Goal: Entertainment & Leisure: Consume media (video, audio)

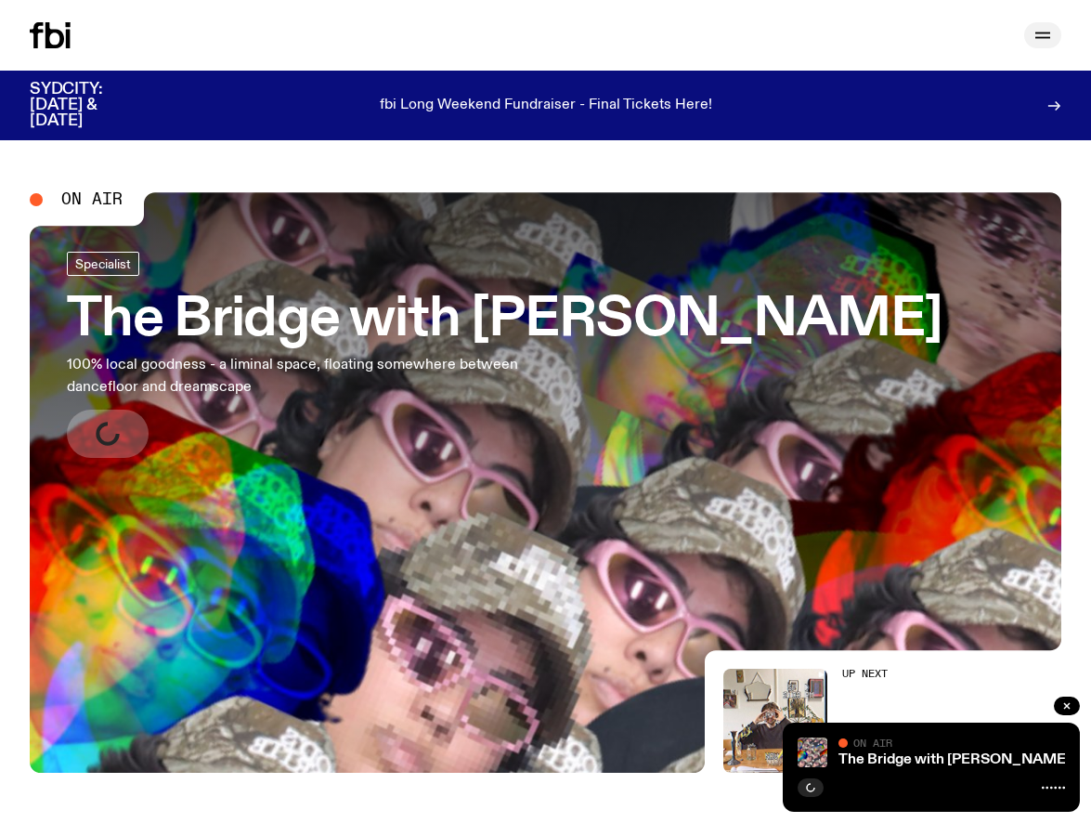
click at [1030, 40] on button "button" at bounding box center [1043, 35] width 37 height 26
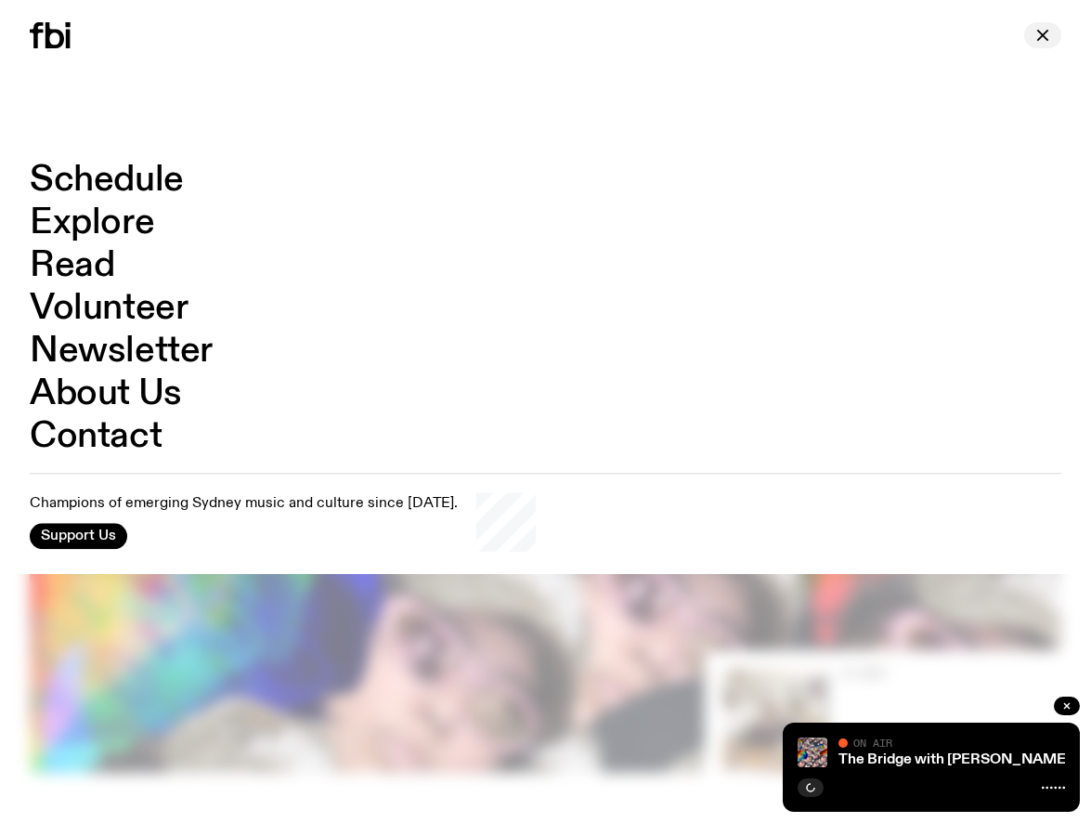
click at [1046, 35] on icon "button" at bounding box center [1043, 35] width 22 height 22
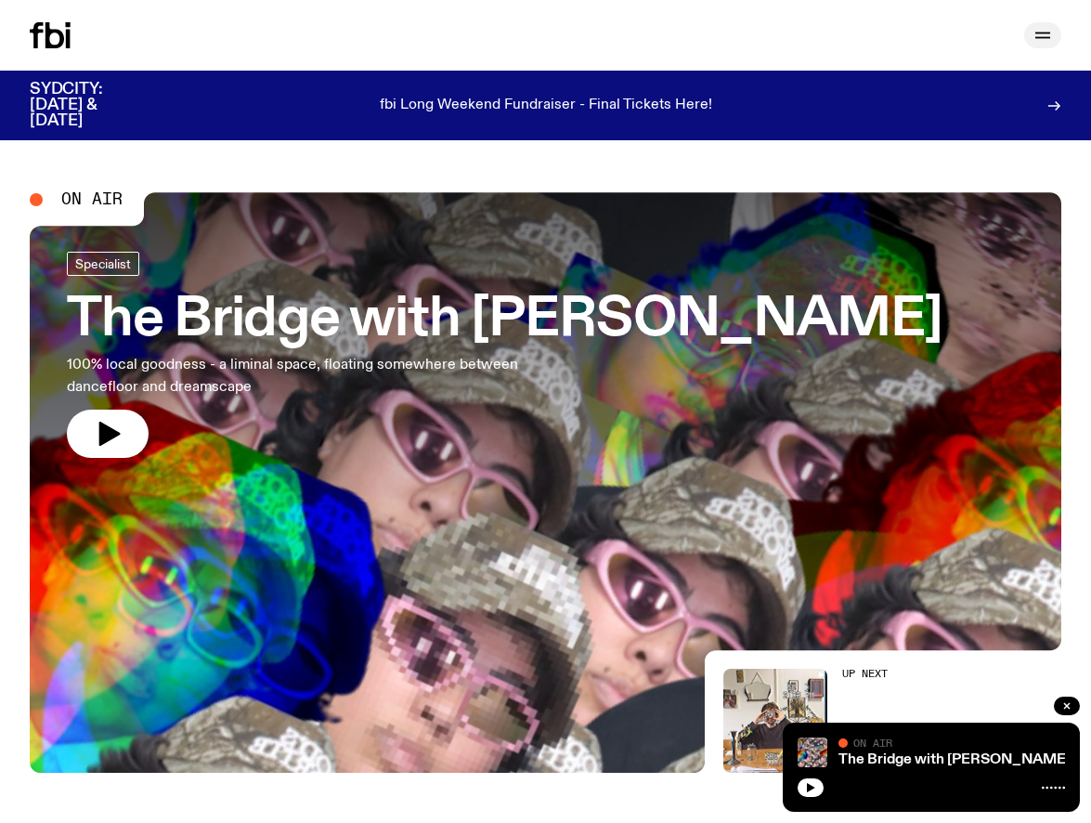
click at [1044, 38] on icon "button" at bounding box center [1043, 38] width 15 height 0
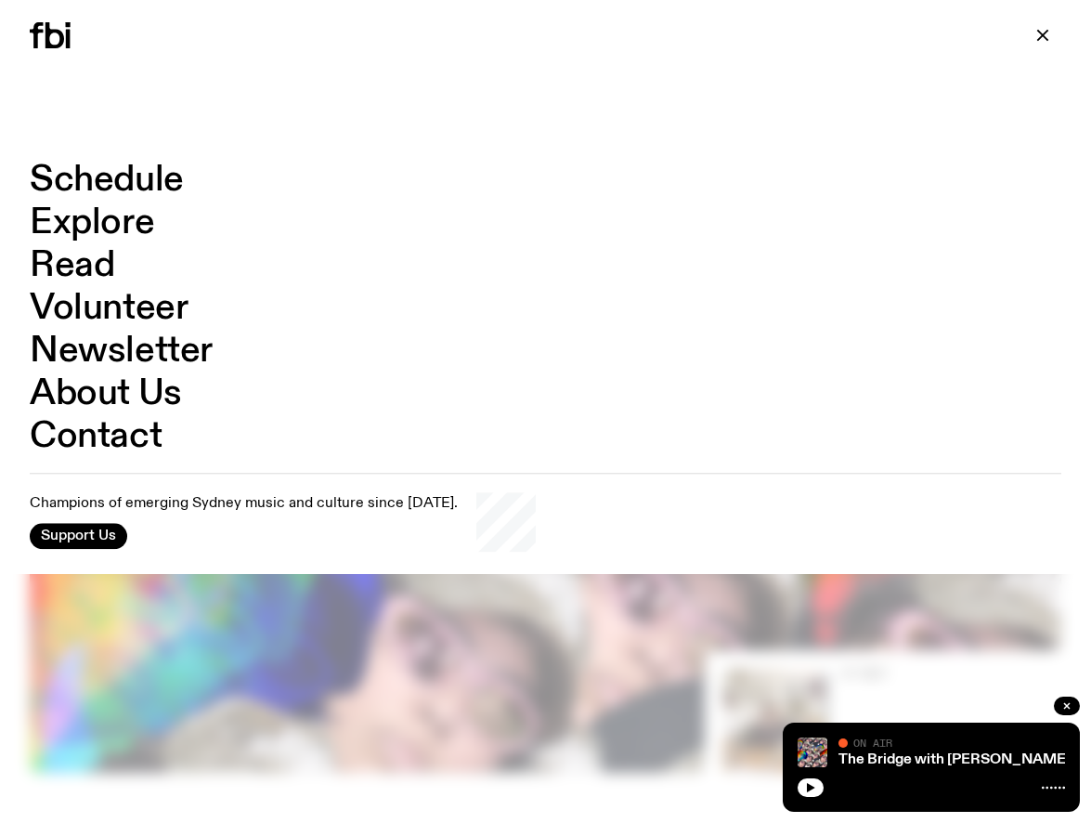
click at [149, 175] on link "Schedule" at bounding box center [107, 180] width 154 height 35
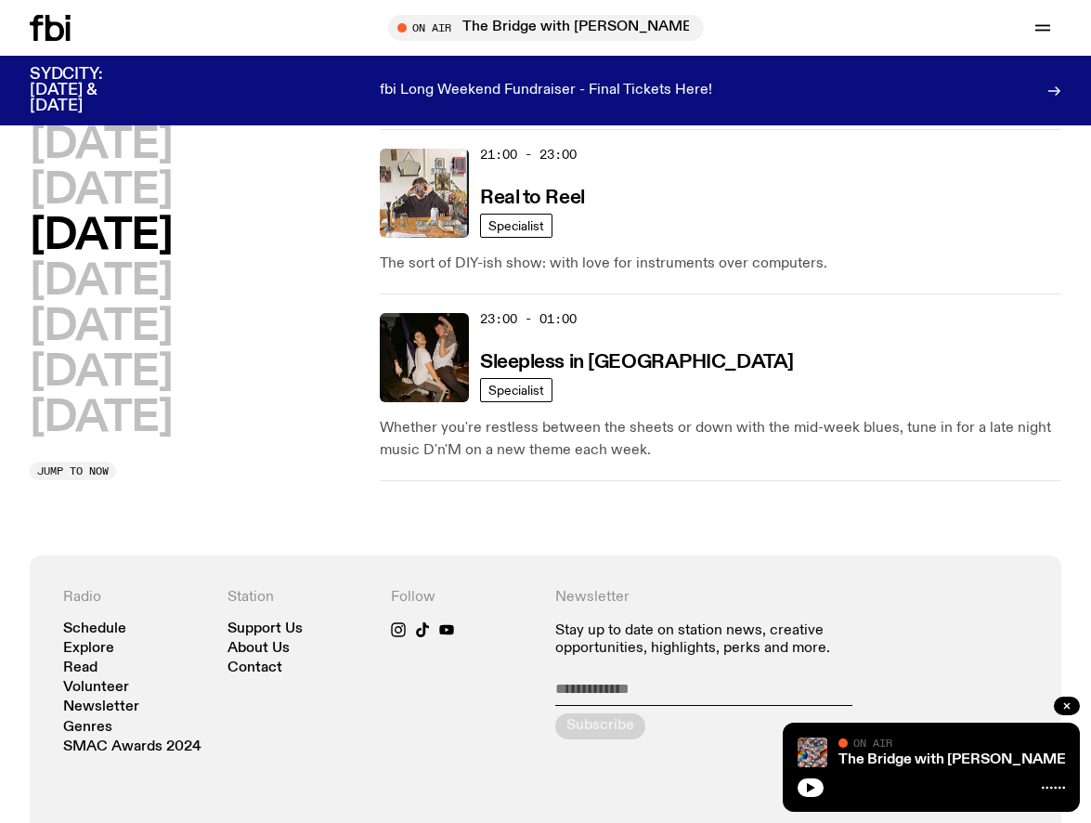
scroll to position [1388, 0]
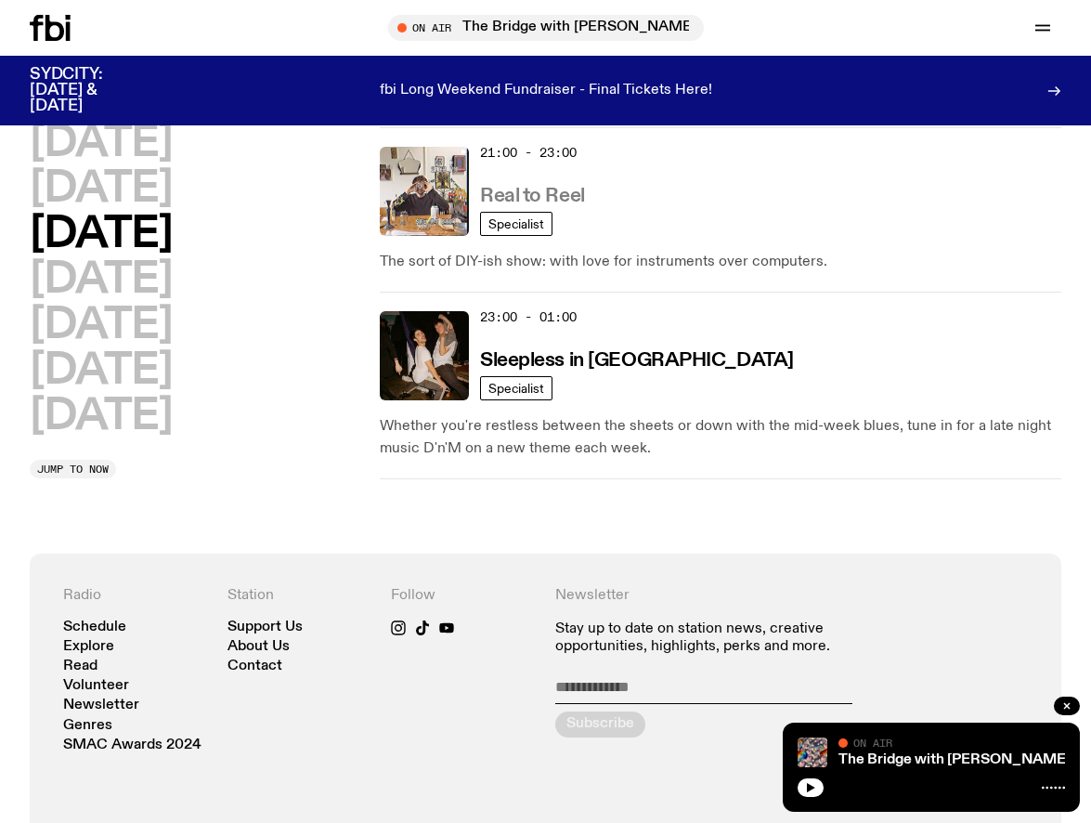
click at [529, 189] on h3 "Real to Reel" at bounding box center [532, 197] width 105 height 20
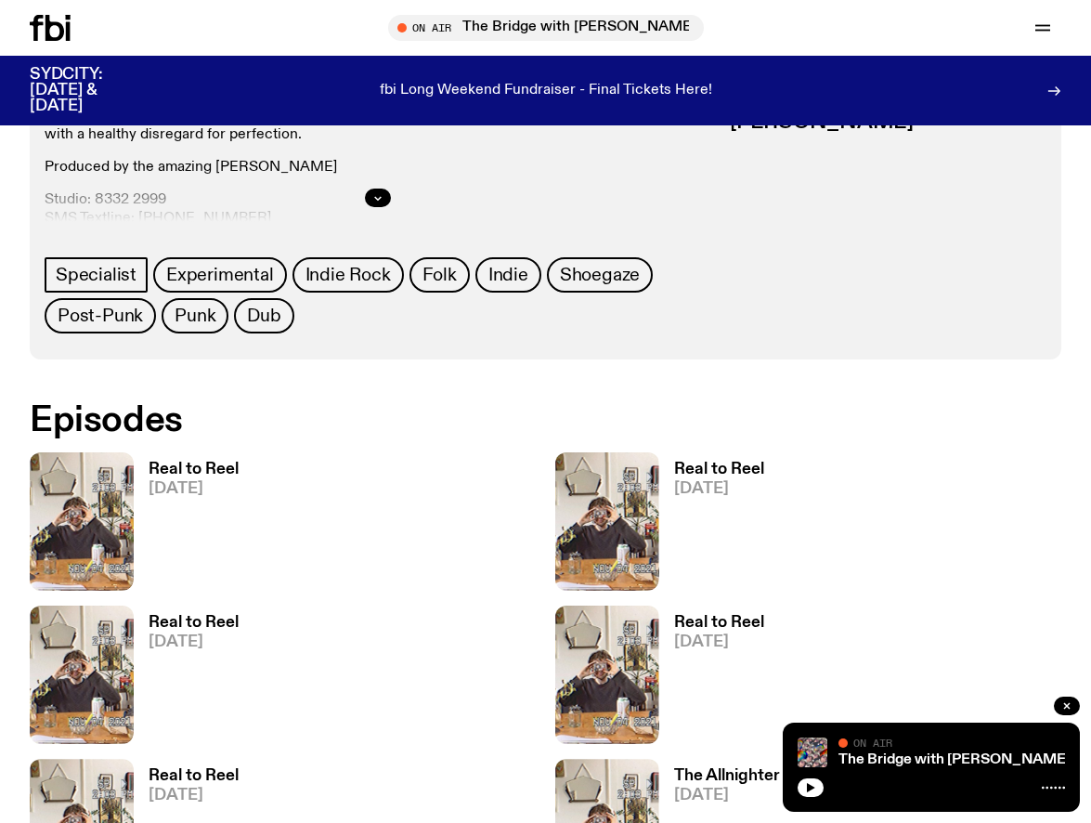
scroll to position [828, 0]
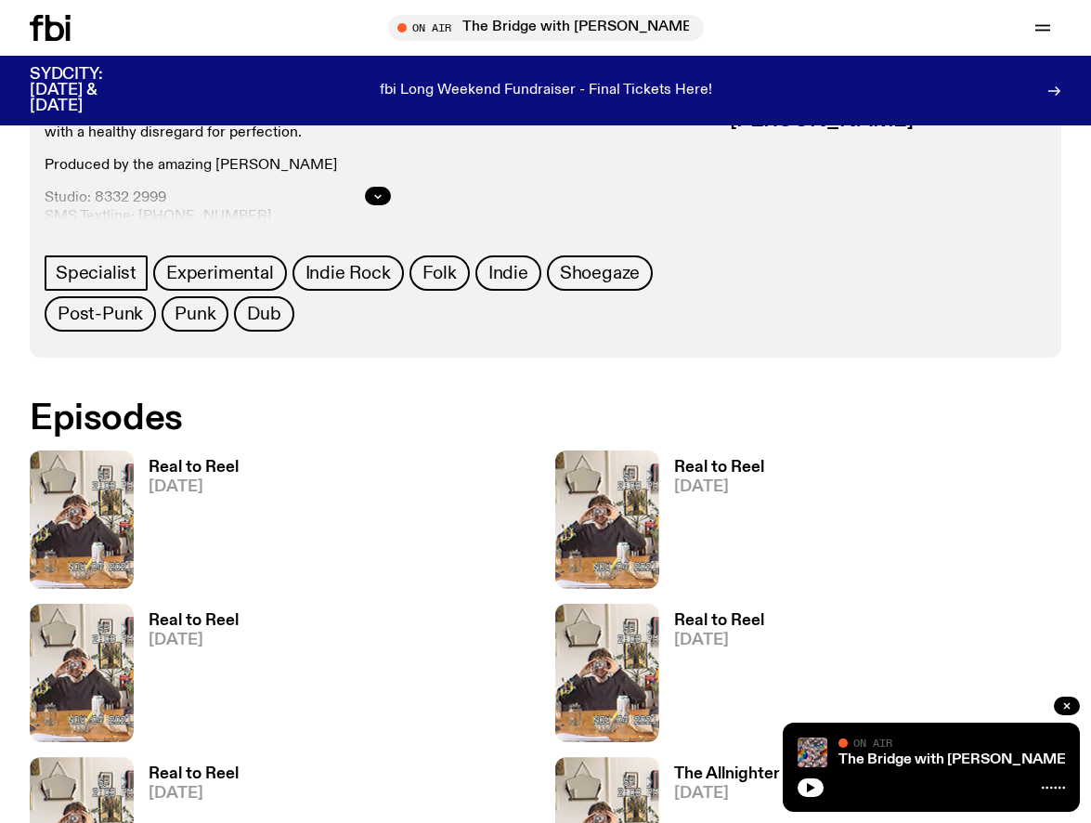
click at [702, 467] on h3 "Real to Reel" at bounding box center [719, 468] width 90 height 16
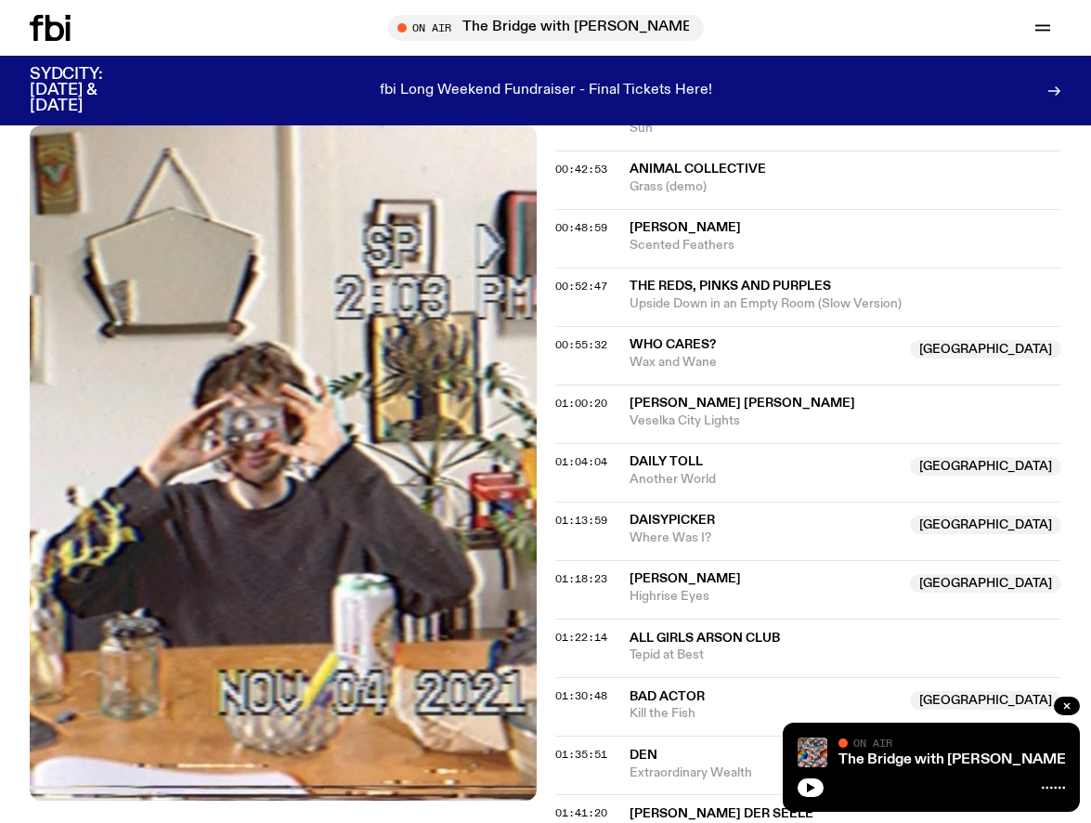
scroll to position [1070, 0]
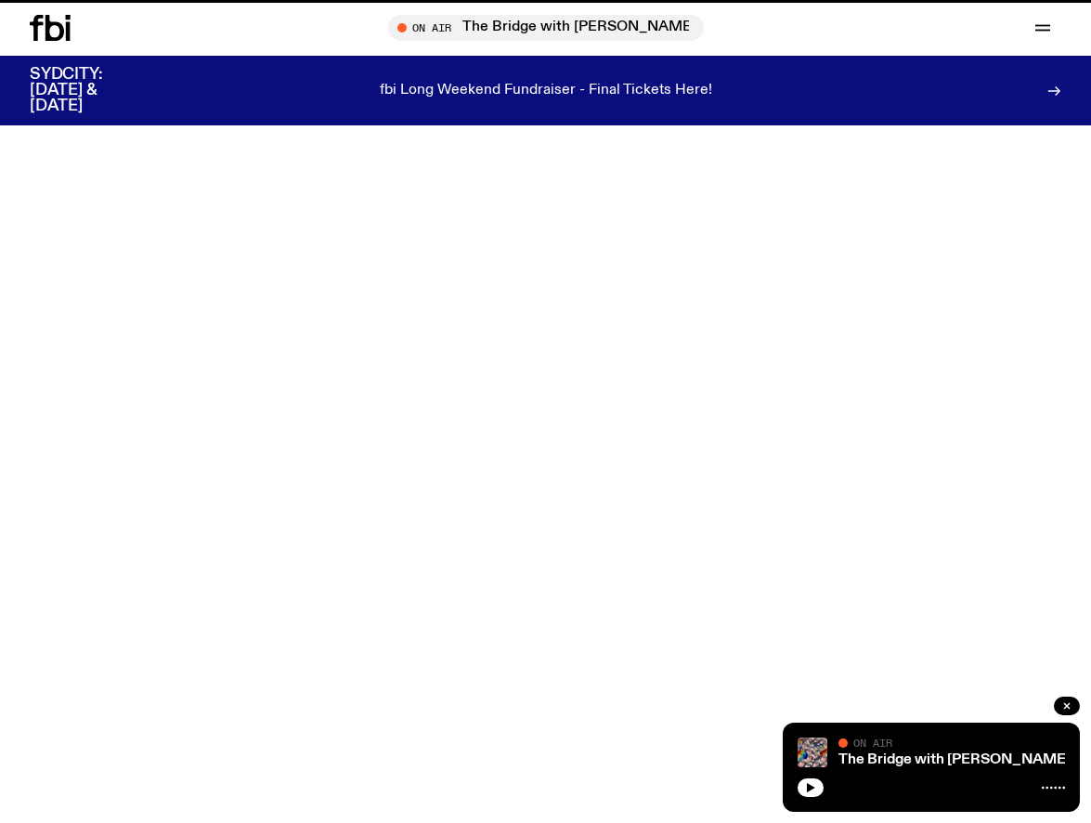
scroll to position [828, 0]
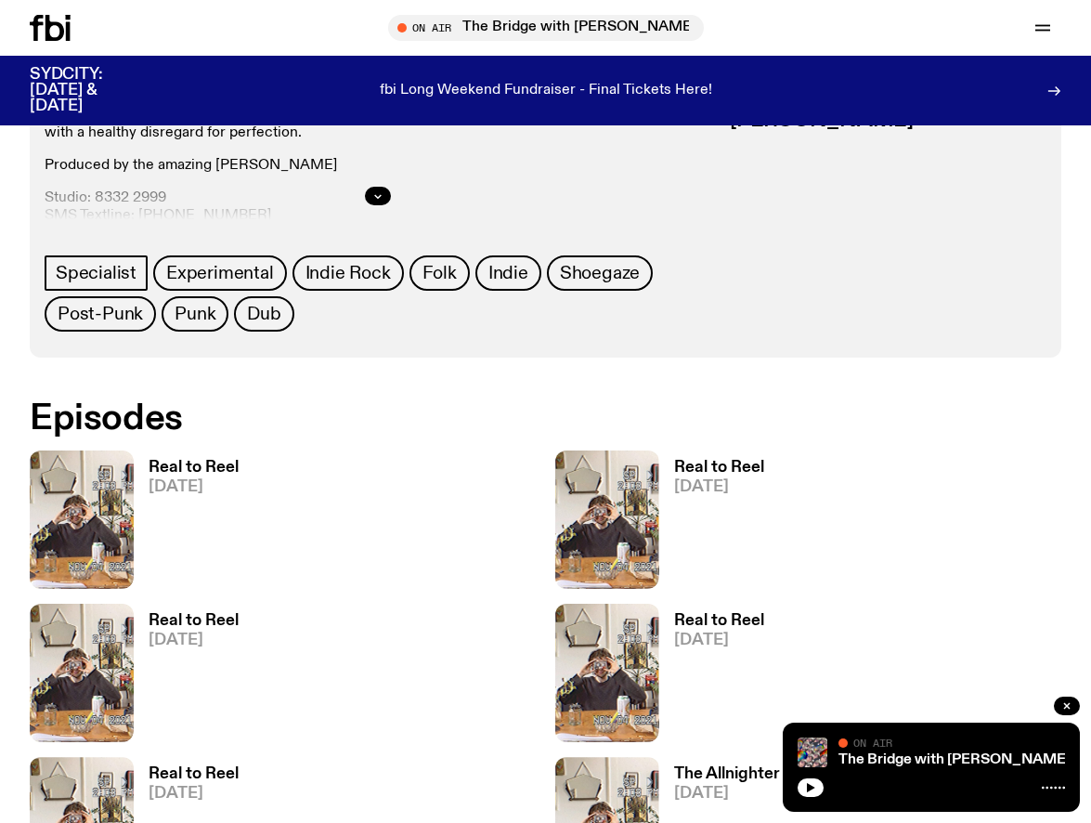
click at [187, 467] on h3 "Real to Reel" at bounding box center [194, 468] width 90 height 16
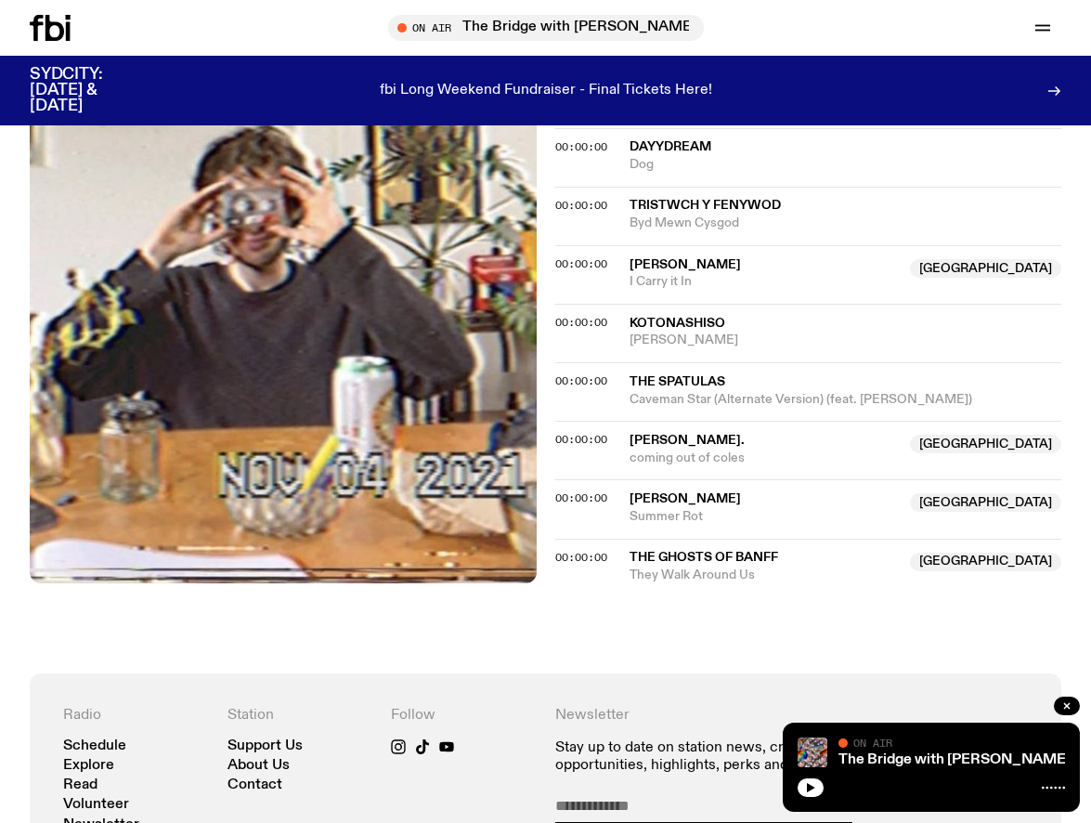
scroll to position [1675, 0]
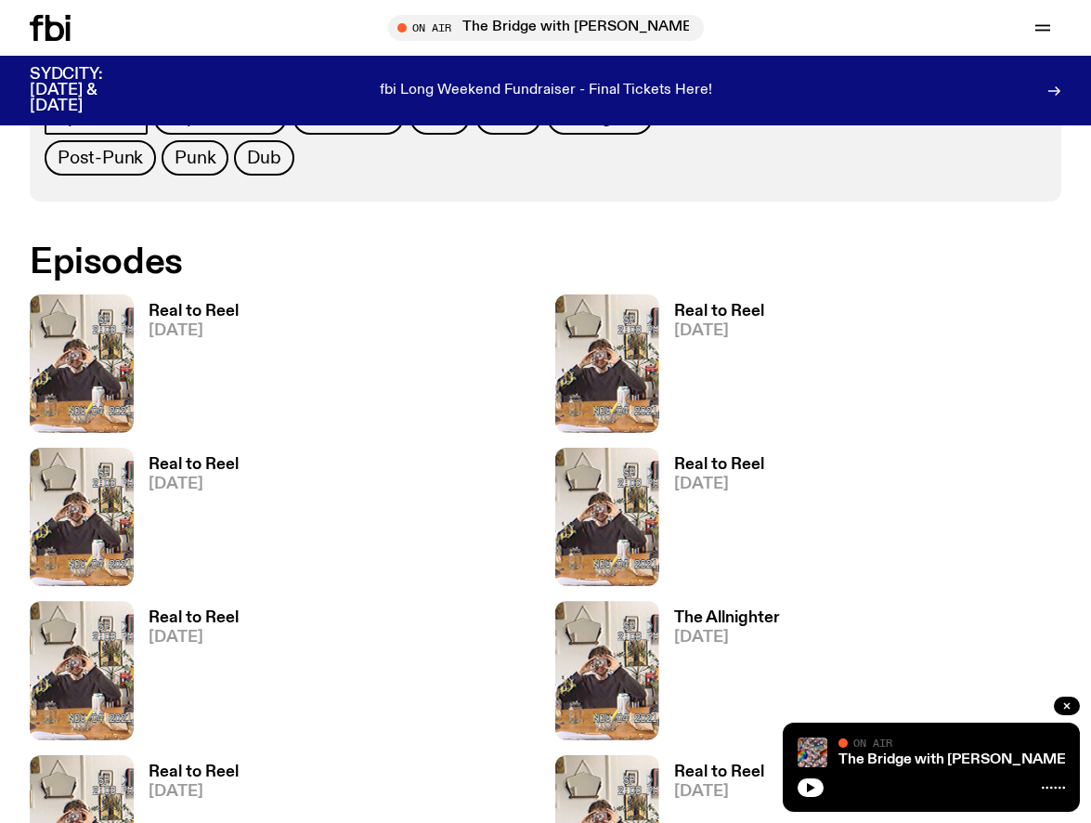
scroll to position [987, 0]
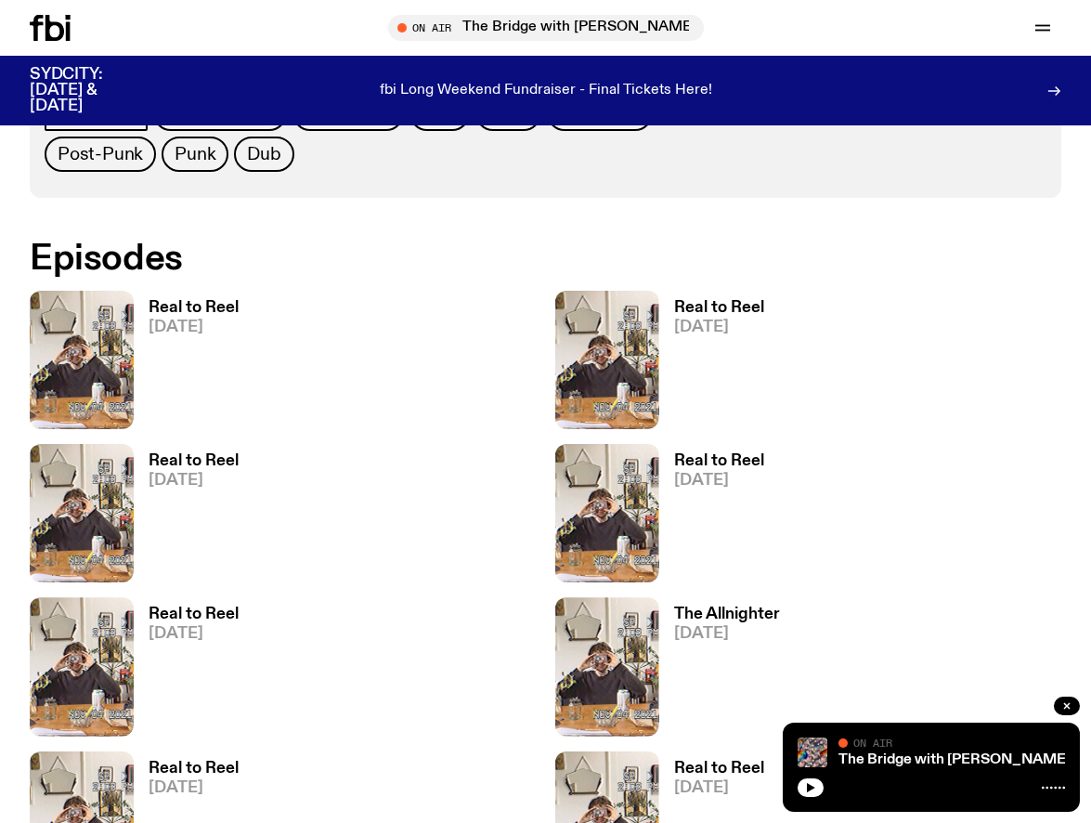
click at [226, 459] on h3 "Real to Reel" at bounding box center [194, 461] width 90 height 16
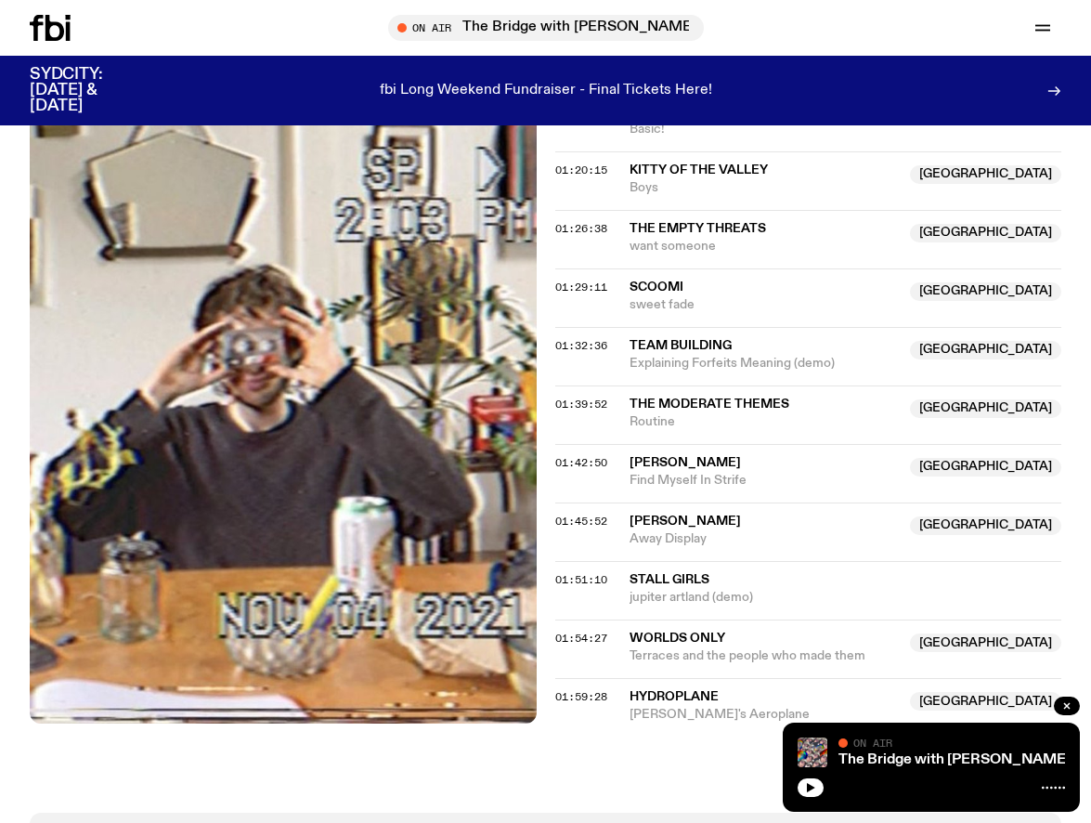
scroll to position [1707, 0]
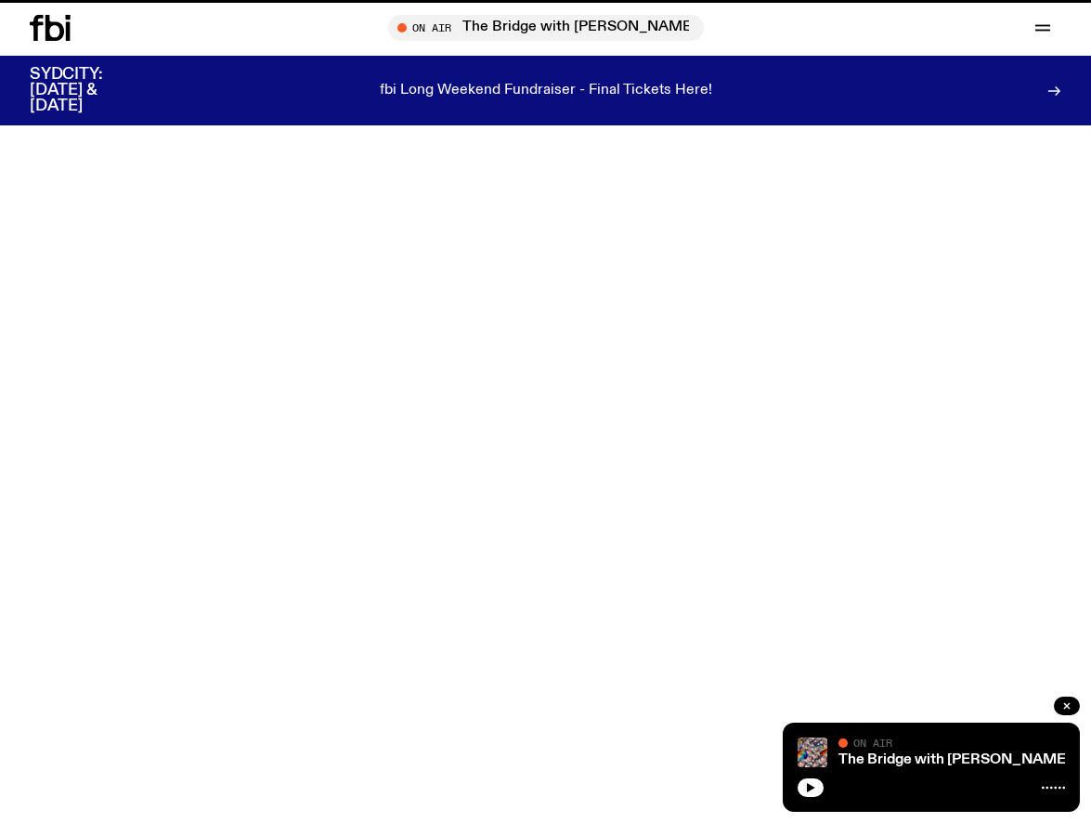
scroll to position [987, 0]
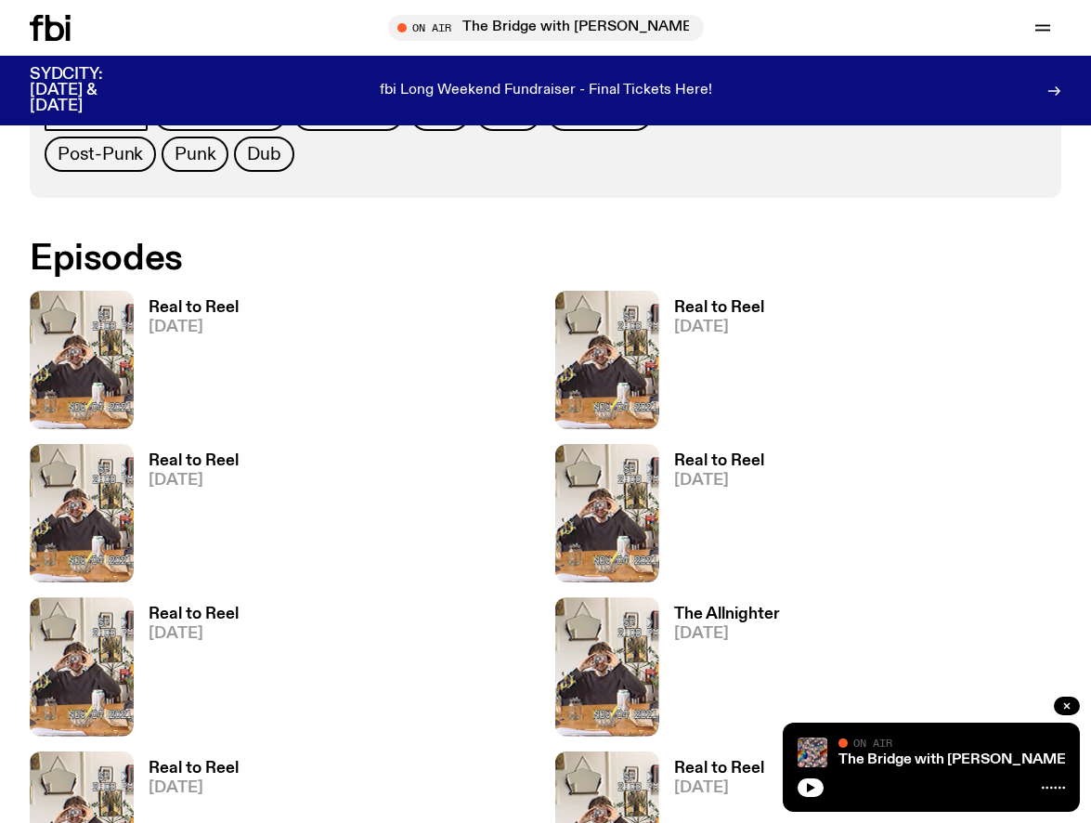
click at [697, 454] on h3 "Real to Reel" at bounding box center [719, 461] width 90 height 16
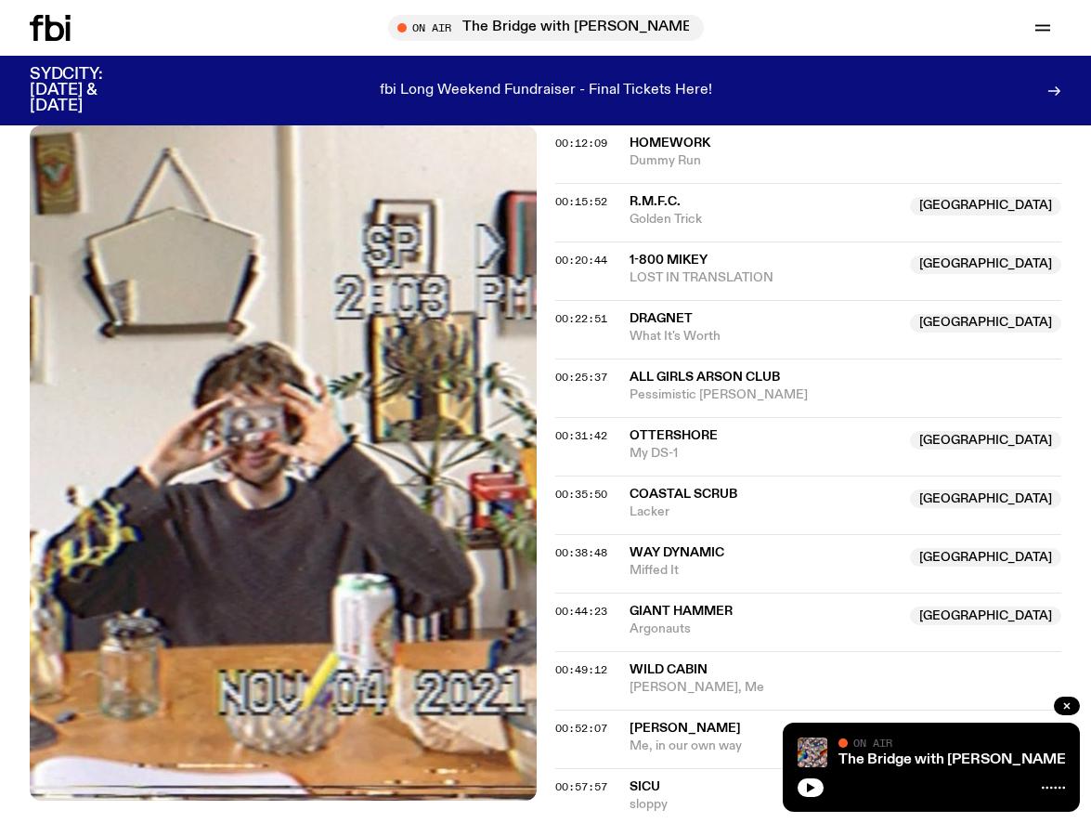
scroll to position [790, 0]
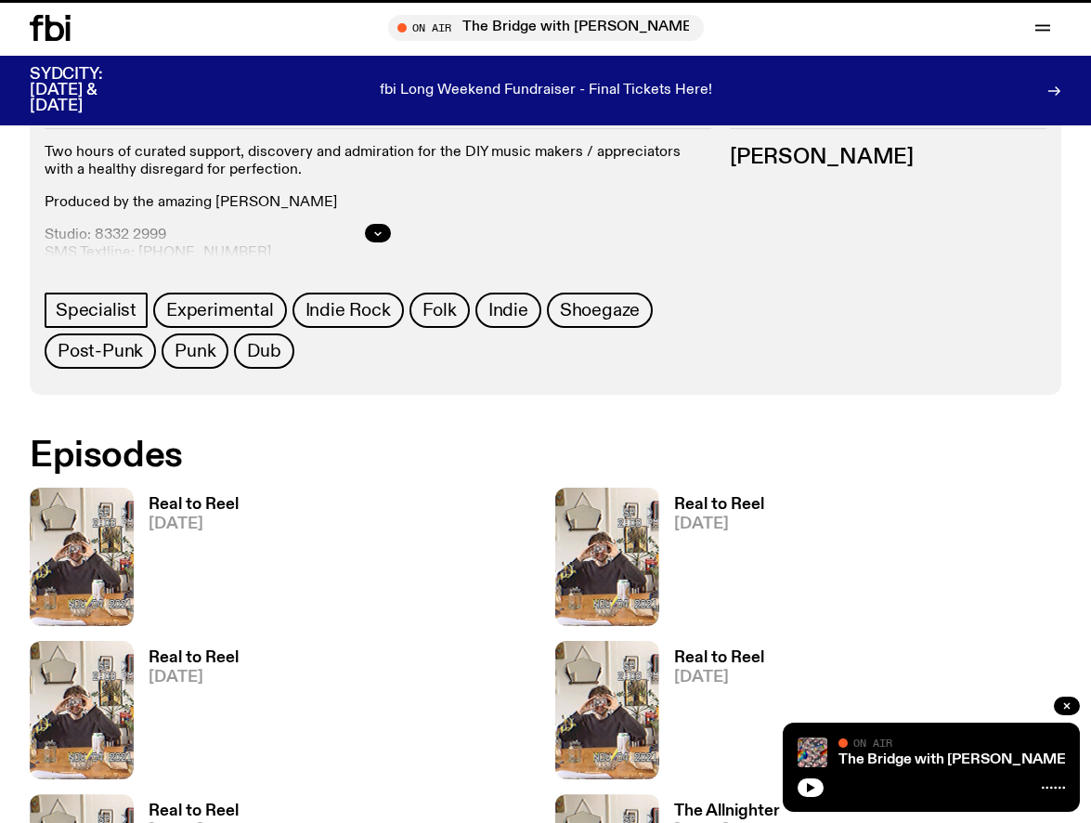
scroll to position [987, 0]
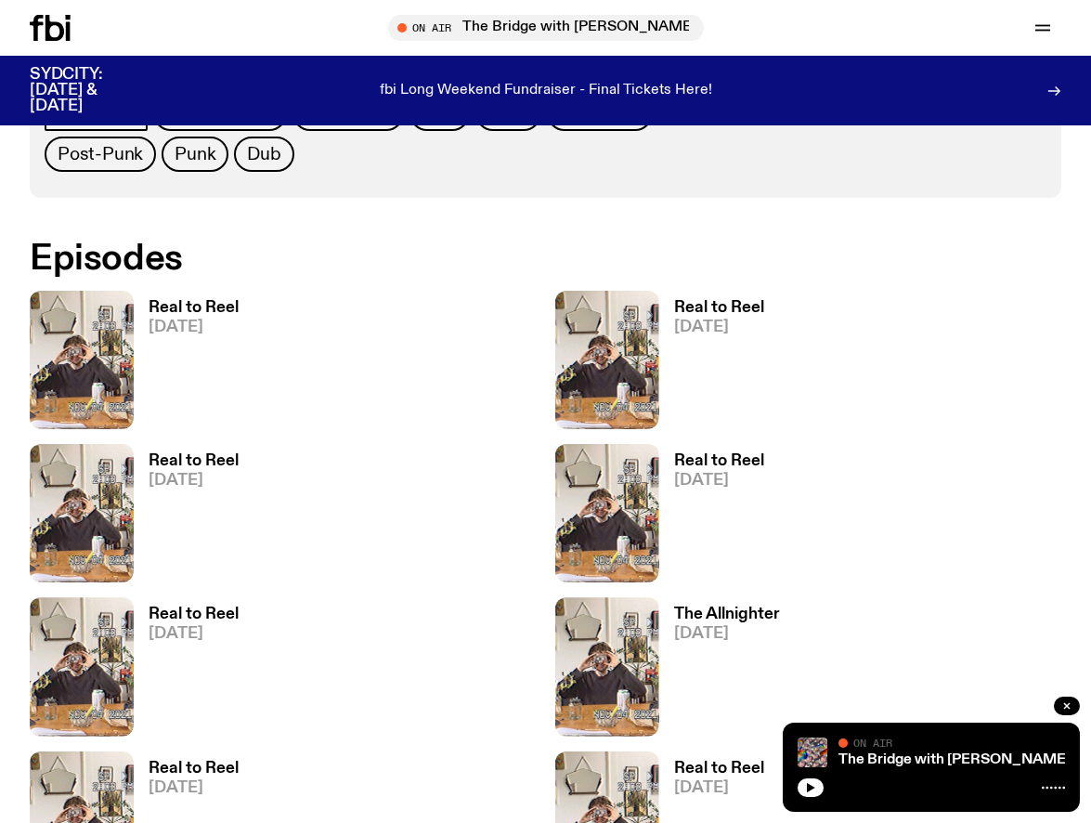
click at [173, 453] on h3 "Real to Reel" at bounding box center [194, 461] width 90 height 16
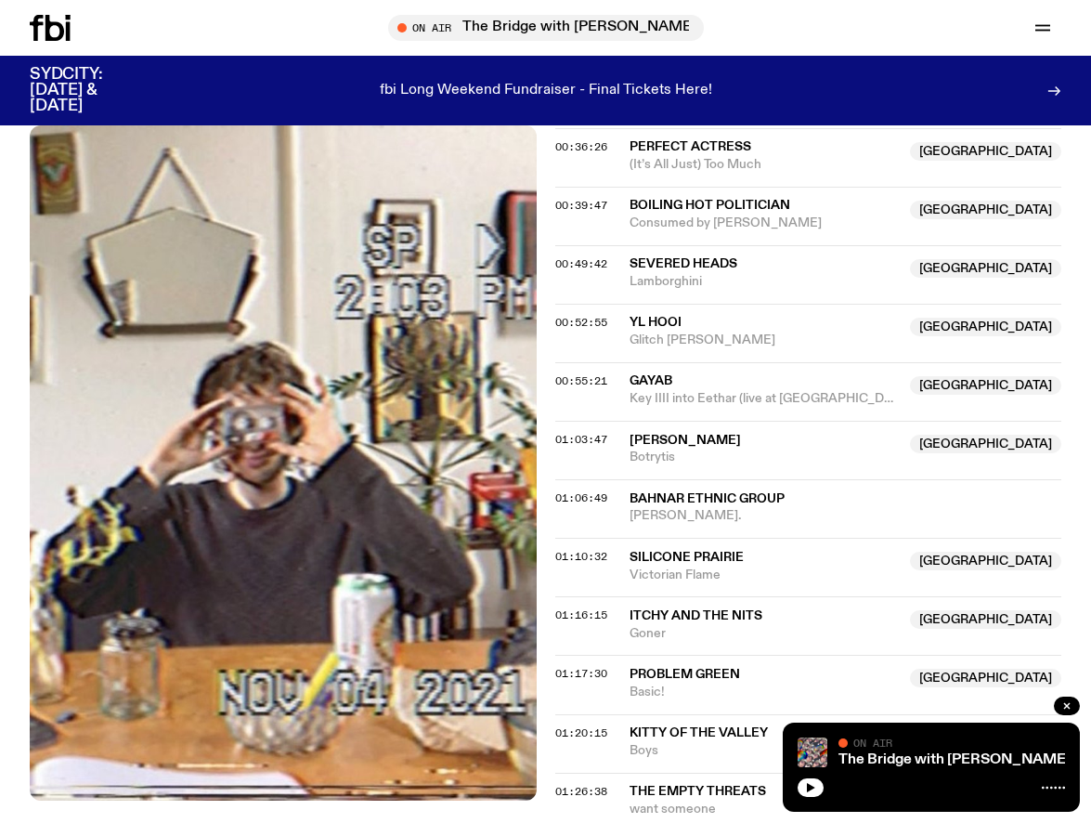
scroll to position [1139, 0]
